Goal: Information Seeking & Learning: Learn about a topic

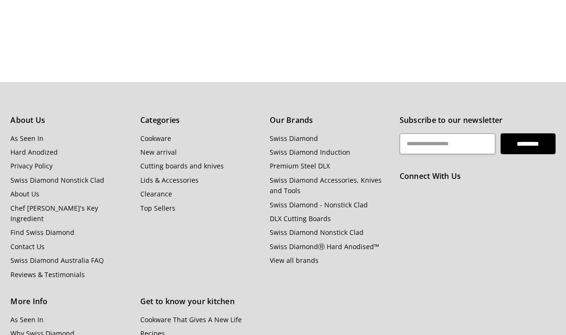
scroll to position [1072, 0]
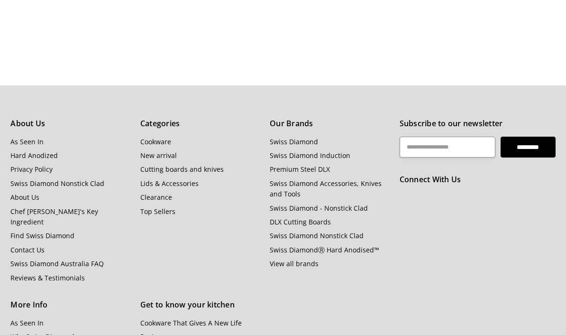
click at [327, 167] on link "Premium Steel DLX" at bounding box center [300, 169] width 60 height 9
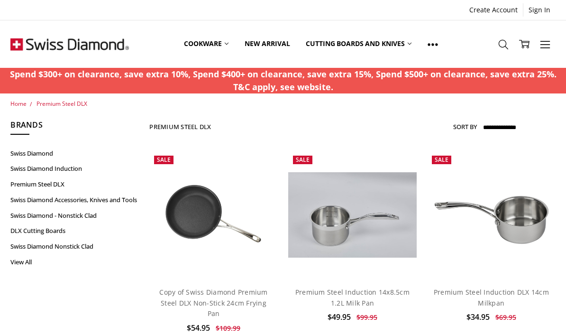
click at [435, 44] on use at bounding box center [433, 44] width 10 height 2
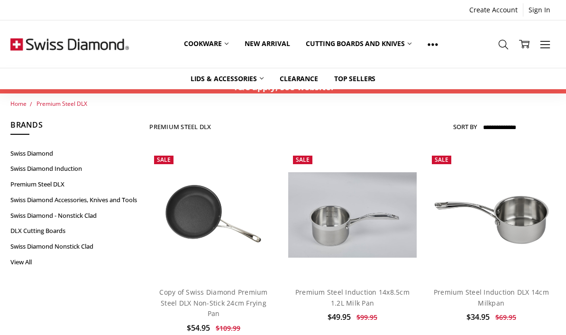
click at [542, 47] on use at bounding box center [544, 44] width 9 height 7
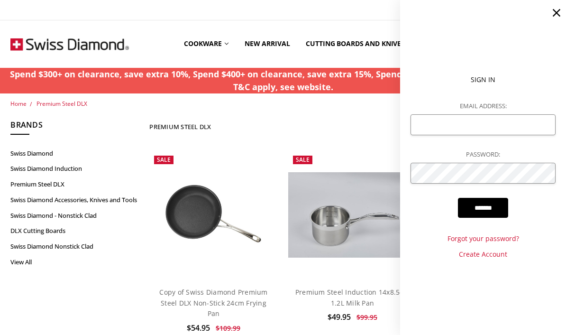
click at [559, 12] on icon at bounding box center [556, 12] width 13 height 13
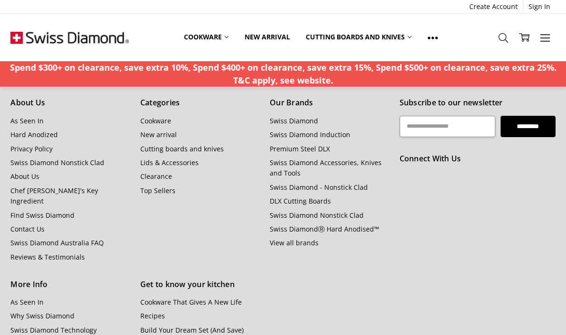
scroll to position [938, 0]
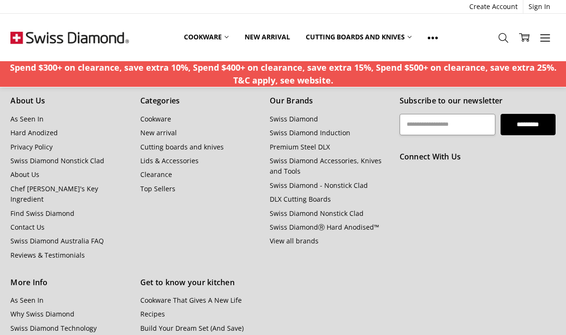
click at [62, 309] on link "Why Swiss Diamond" at bounding box center [42, 313] width 64 height 9
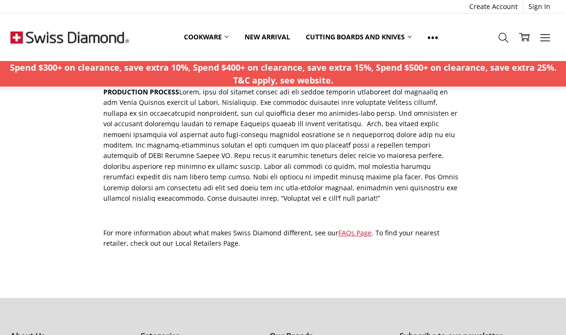
scroll to position [613, 0]
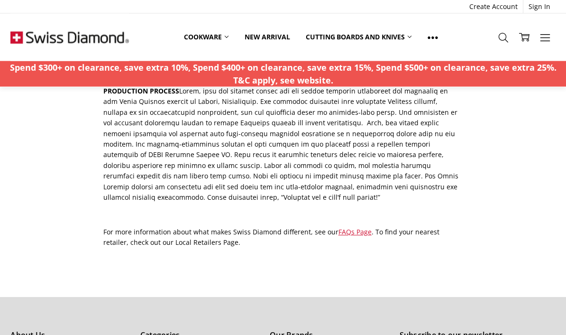
click at [359, 228] on link "FAQs Page" at bounding box center [355, 232] width 33 height 9
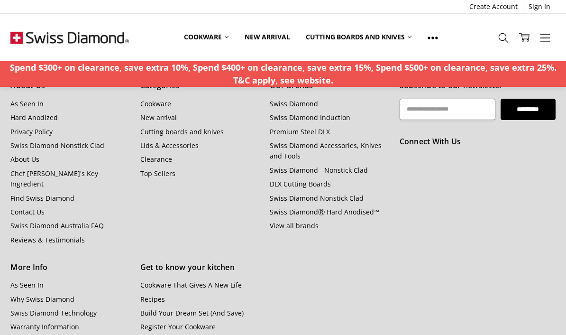
scroll to position [858, 0]
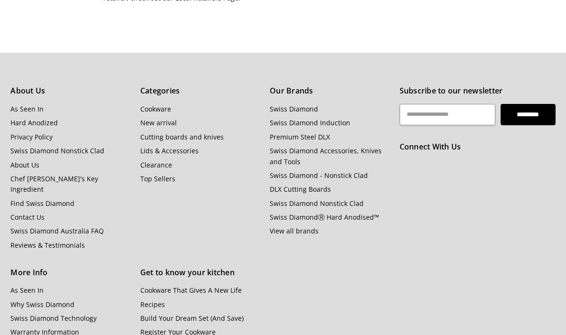
click at [25, 314] on link "Swiss Diamond Technology" at bounding box center [53, 318] width 86 height 9
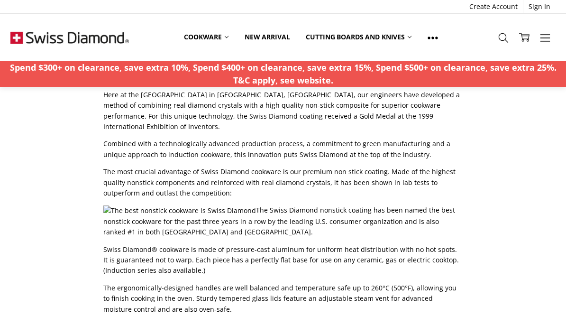
scroll to position [50, 0]
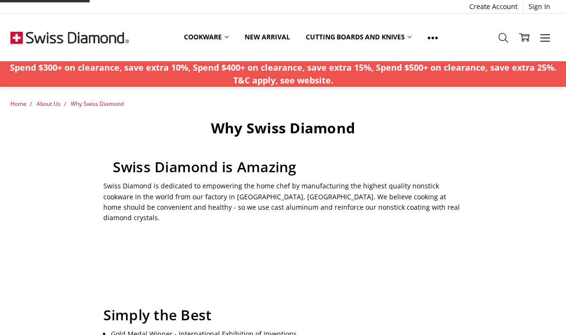
scroll to position [897, 0]
